Goal: Information Seeking & Learning: Find specific fact

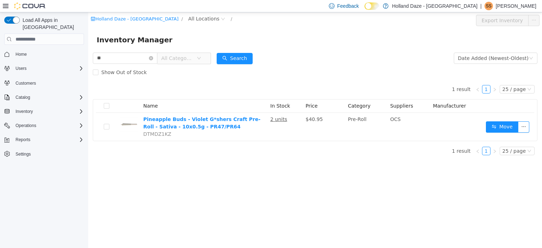
type input "*"
